Goal: Find contact information: Find contact information

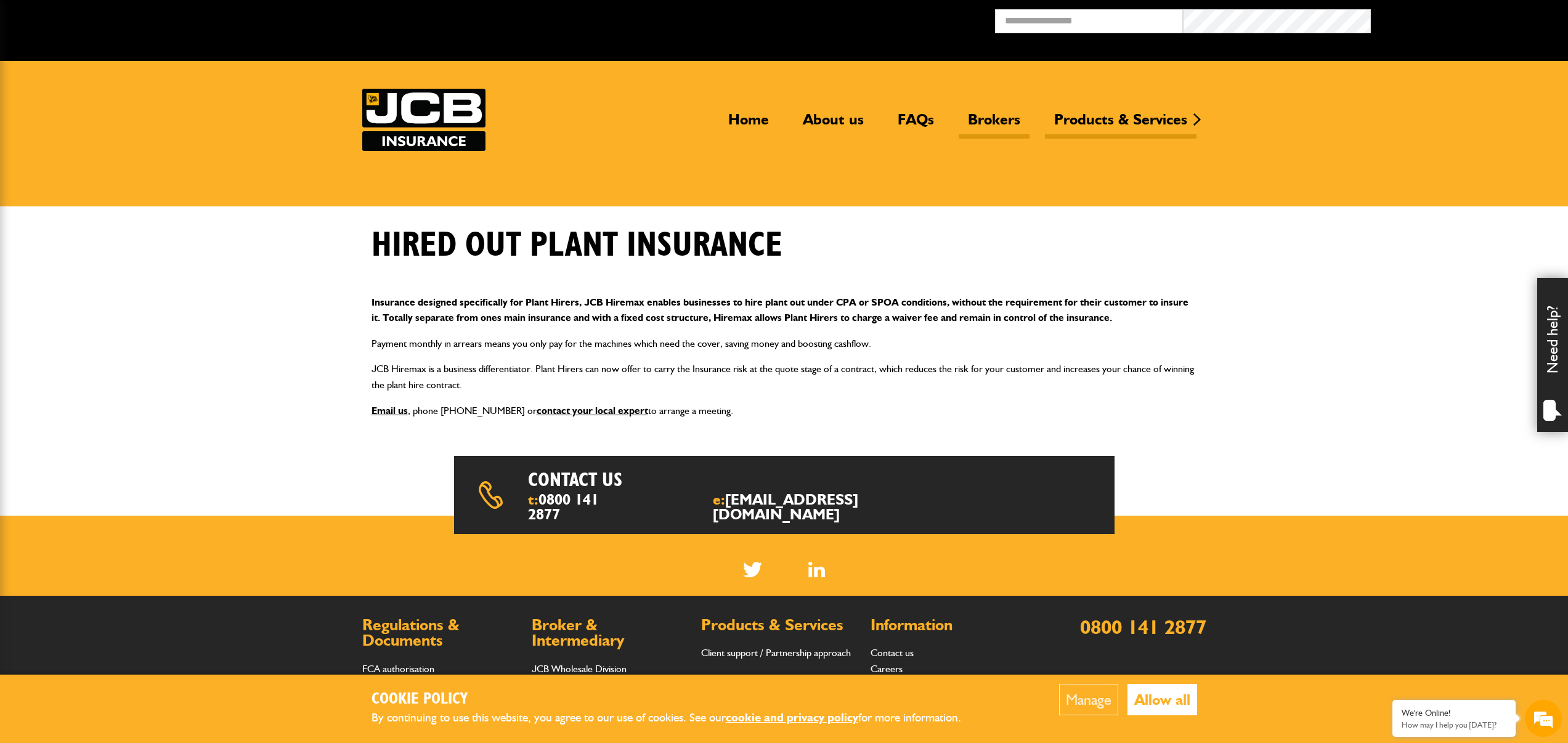
click at [990, 120] on link "Brokers" at bounding box center [994, 124] width 71 height 28
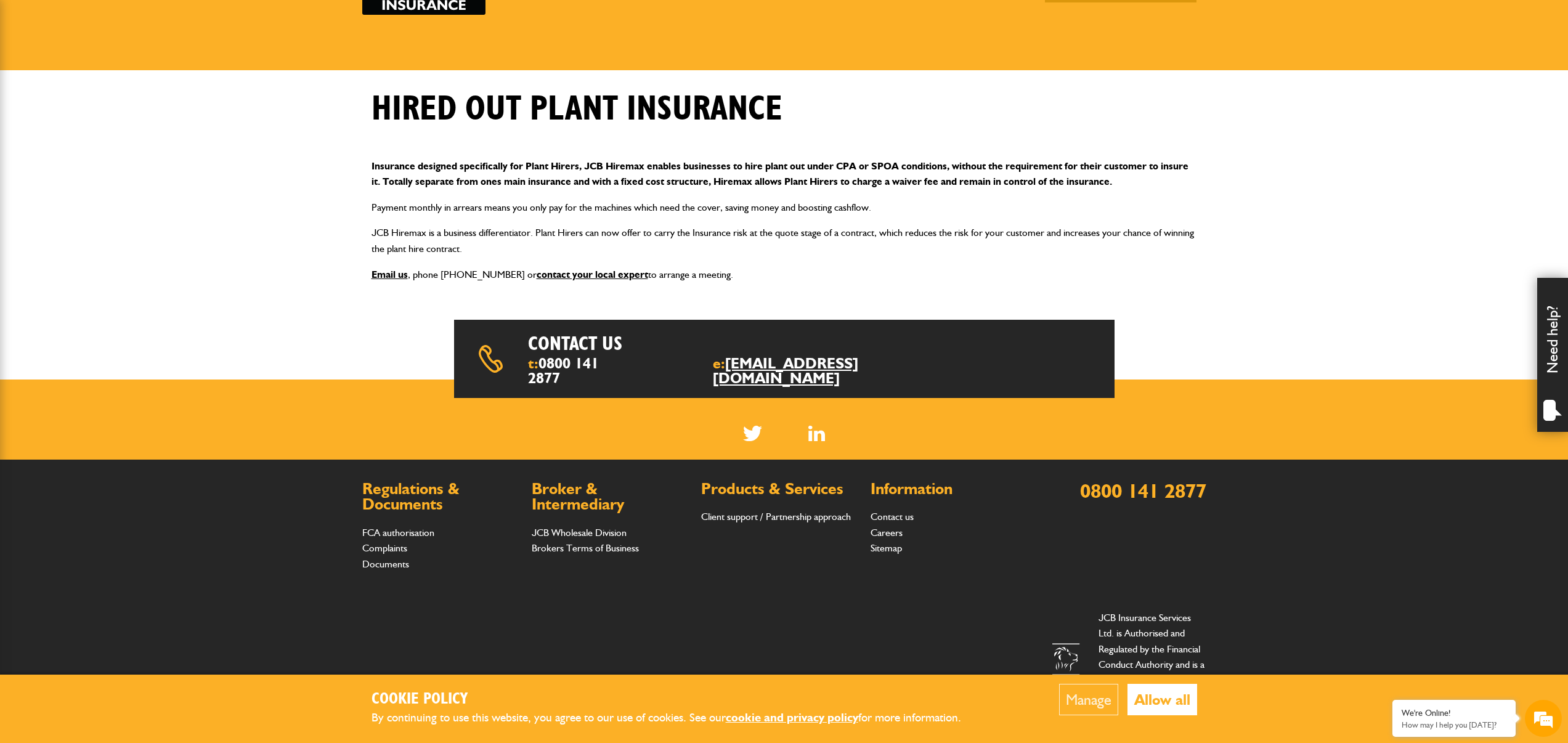
click at [787, 366] on link "[EMAIL_ADDRESS][DOMAIN_NAME]" at bounding box center [785, 371] width 145 height 33
